Goal: Transaction & Acquisition: Purchase product/service

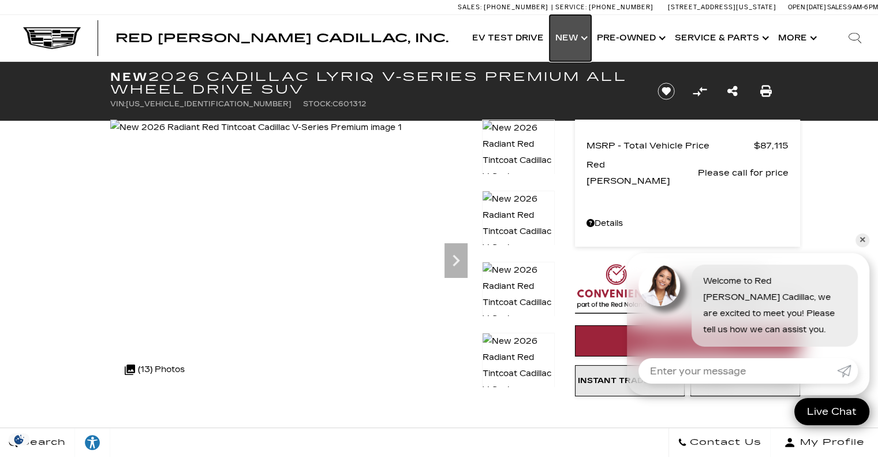
click at [579, 28] on link "Show New" at bounding box center [571, 38] width 42 height 46
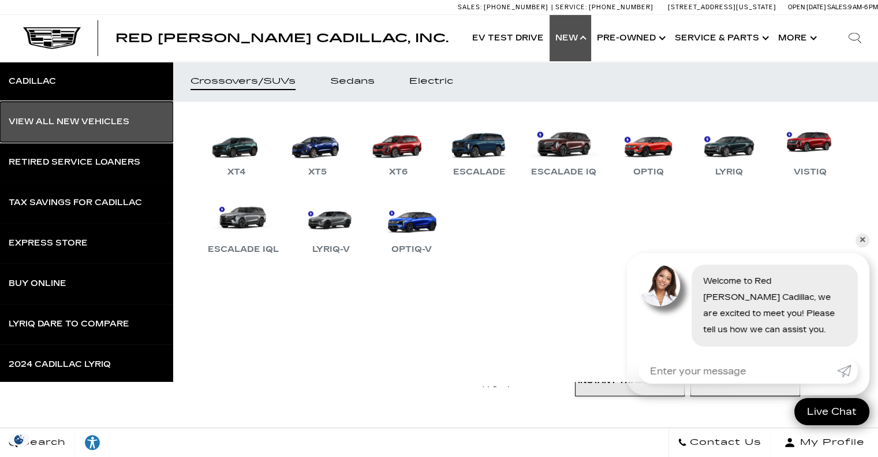
click at [105, 121] on div "View All New Vehicles" at bounding box center [69, 122] width 121 height 8
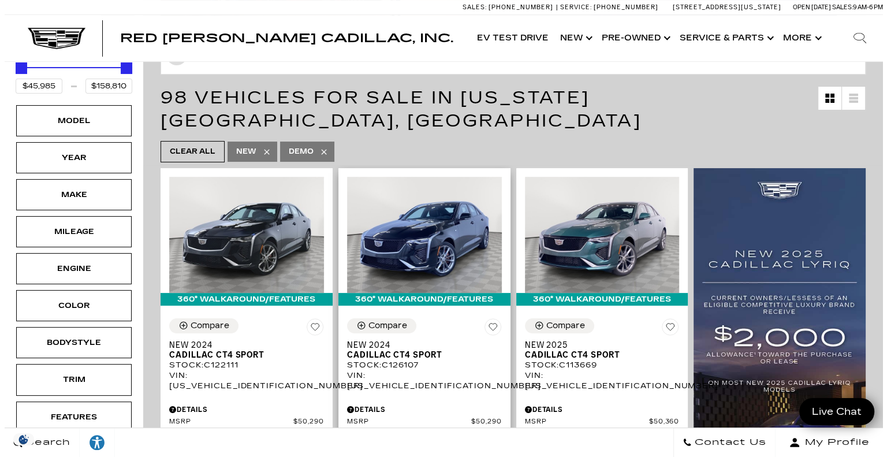
scroll to position [169, 0]
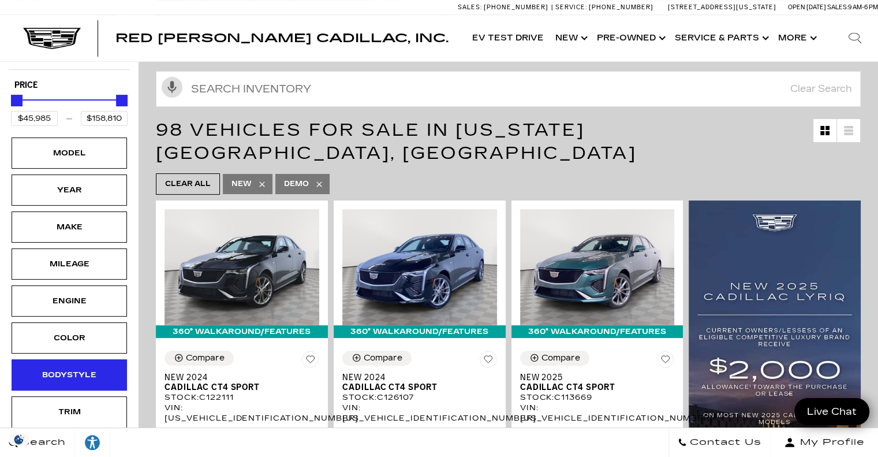
click at [69, 359] on div "Bodystyle" at bounding box center [69, 374] width 115 height 31
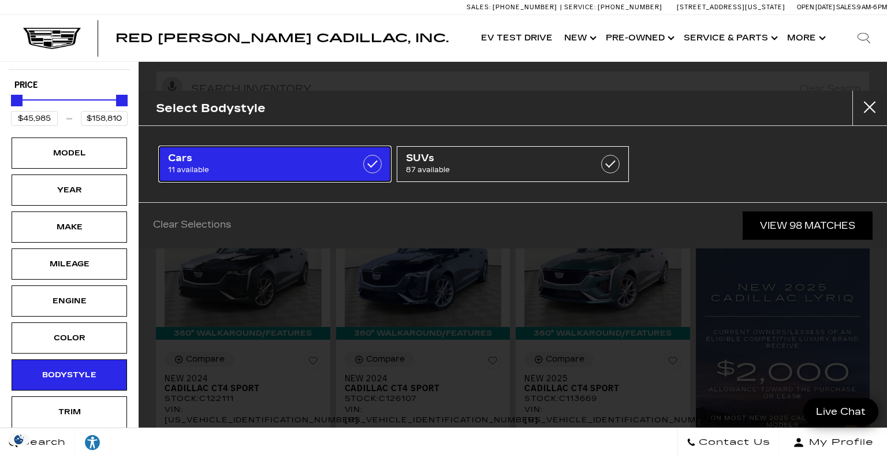
click at [268, 165] on span "11 available" at bounding box center [259, 170] width 182 height 12
type input "$56,635"
checkbox input "true"
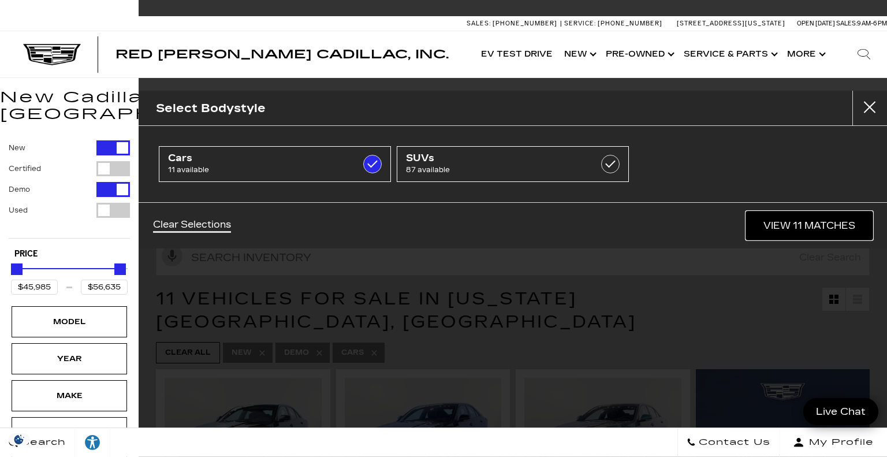
click at [786, 231] on link "View 11 Matches" at bounding box center [809, 225] width 126 height 28
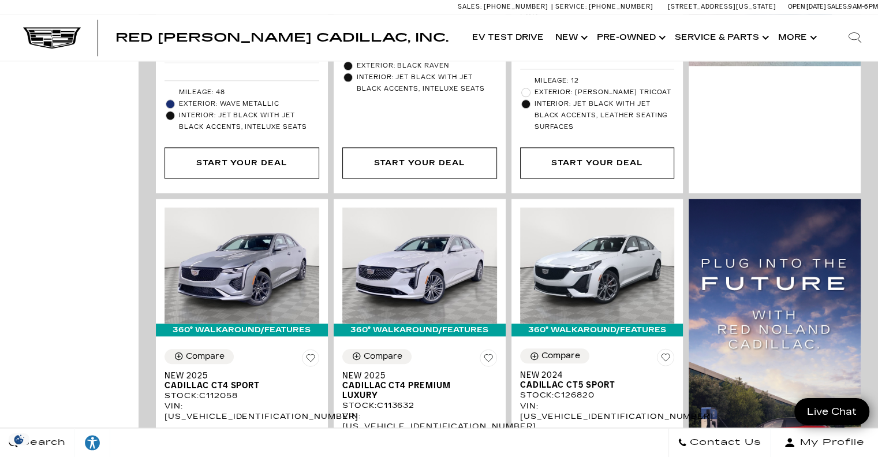
scroll to position [1199, 0]
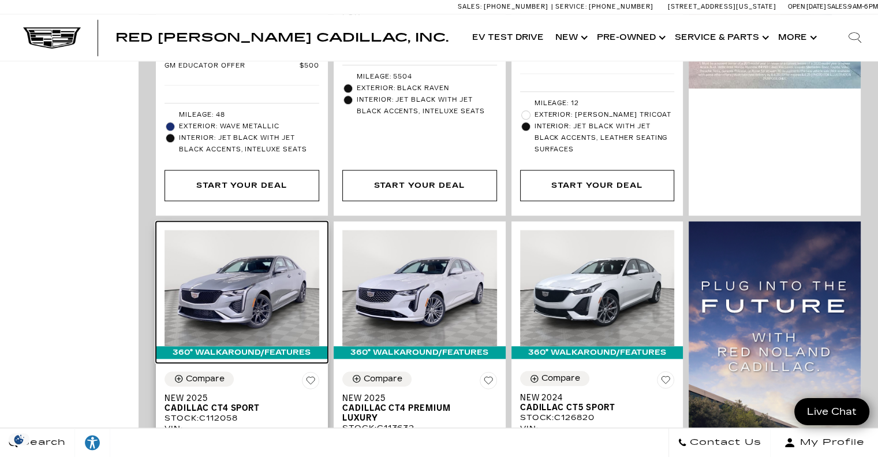
click at [254, 232] on img at bounding box center [242, 288] width 155 height 116
